Goal: Task Accomplishment & Management: Use online tool/utility

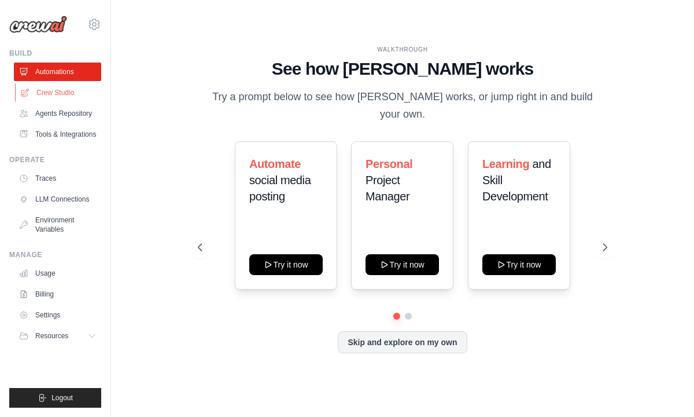
click at [65, 98] on link "Crew Studio" at bounding box center [58, 92] width 87 height 19
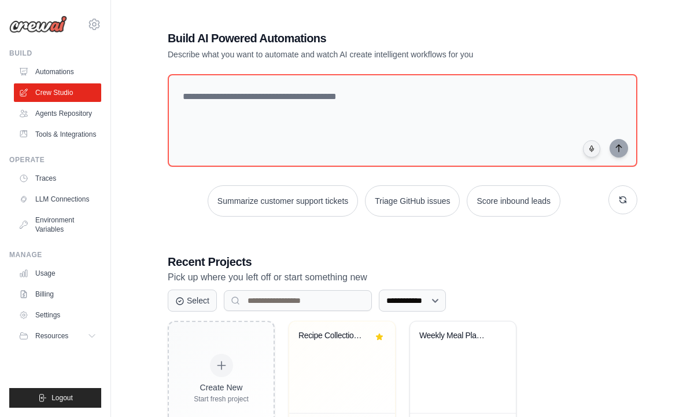
scroll to position [49, 0]
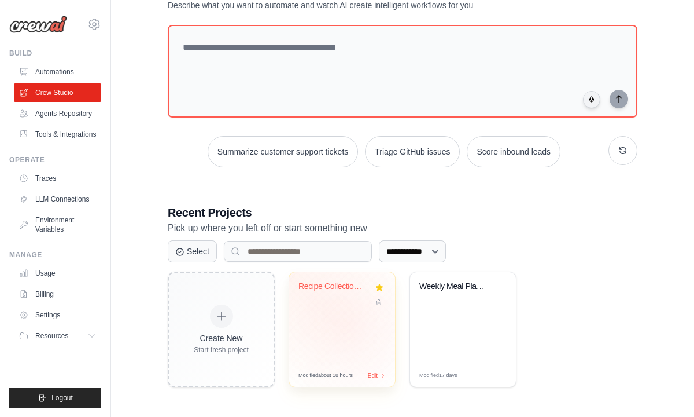
click at [347, 320] on div "Recipe Collection & Parser" at bounding box center [342, 317] width 106 height 91
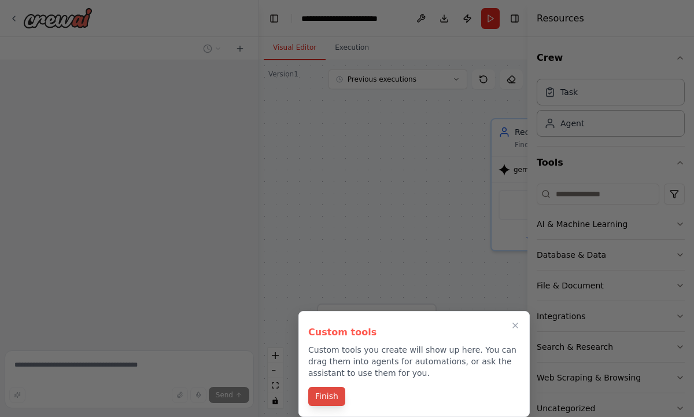
click at [338, 395] on button "Finish" at bounding box center [326, 396] width 37 height 19
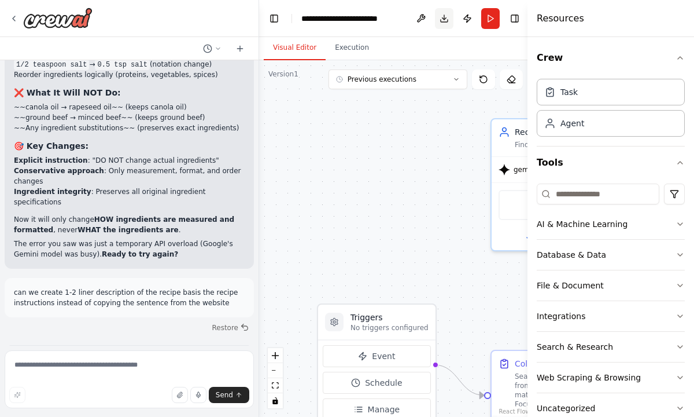
scroll to position [21240, 0]
click at [444, 25] on button "Download" at bounding box center [444, 18] width 19 height 21
